Goal: Download file/media

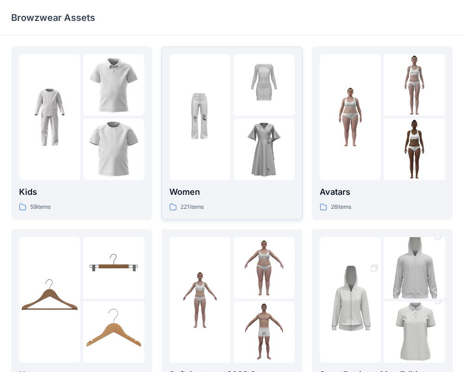
click at [244, 195] on p "Women" at bounding box center [232, 191] width 125 height 13
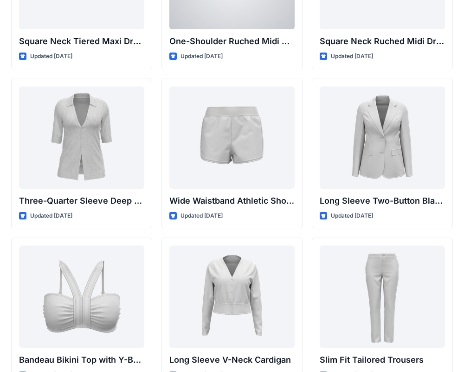
scroll to position [770, 0]
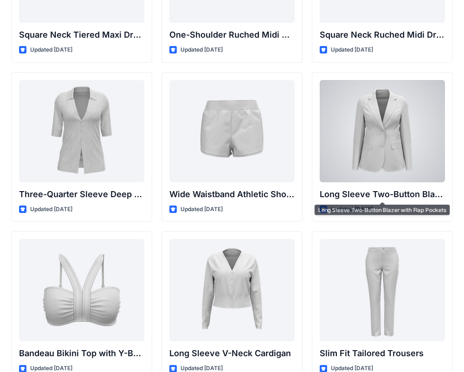
click at [384, 167] on div at bounding box center [382, 131] width 125 height 102
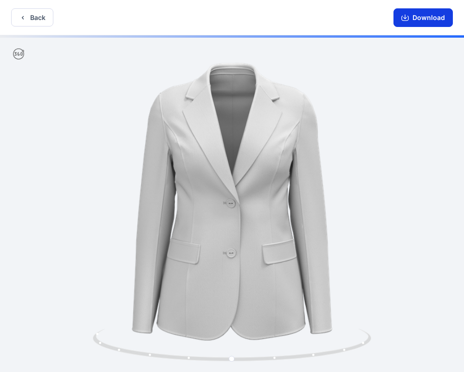
click at [416, 21] on button "Download" at bounding box center [423, 17] width 59 height 19
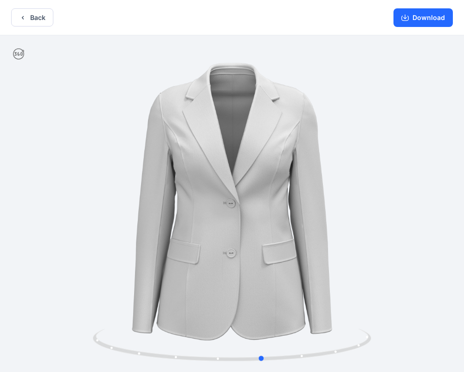
drag, startPoint x: 277, startPoint y: 234, endPoint x: 308, endPoint y: 242, distance: 31.8
click at [308, 242] on div at bounding box center [232, 204] width 464 height 338
click at [421, 20] on button "Download" at bounding box center [423, 17] width 59 height 19
click at [30, 16] on button "Back" at bounding box center [32, 17] width 42 height 18
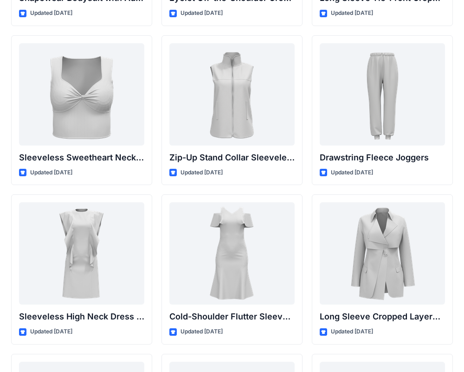
scroll to position [3228, 0]
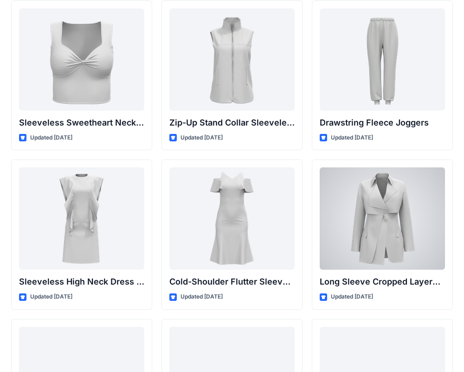
click at [411, 240] on div at bounding box center [382, 218] width 125 height 102
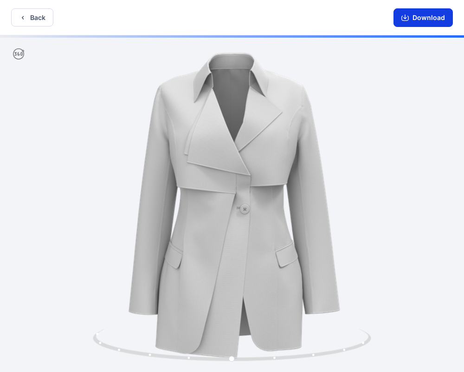
click at [426, 17] on button "Download" at bounding box center [423, 17] width 59 height 19
